Goal: Find specific page/section: Find specific page/section

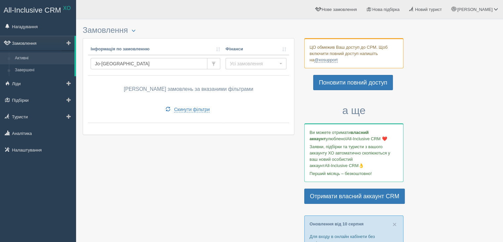
click at [25, 40] on link "Замовлення" at bounding box center [37, 43] width 74 height 15
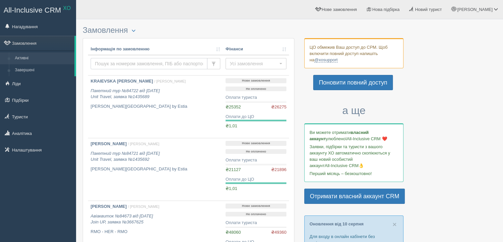
click at [109, 63] on input "text" at bounding box center [149, 63] width 117 height 11
type input "[PERSON_NAME]"
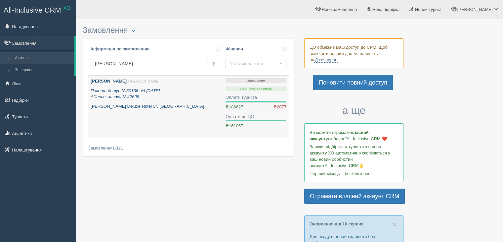
click at [122, 81] on b "Куренкова Валерія" at bounding box center [109, 80] width 36 height 5
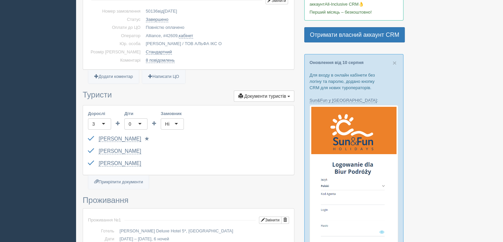
scroll to position [165, 0]
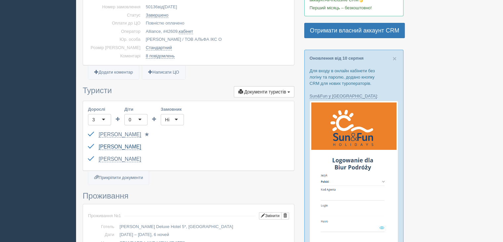
click at [122, 144] on link "[PERSON_NAME]" at bounding box center [120, 147] width 42 height 6
